Goal: Transaction & Acquisition: Purchase product/service

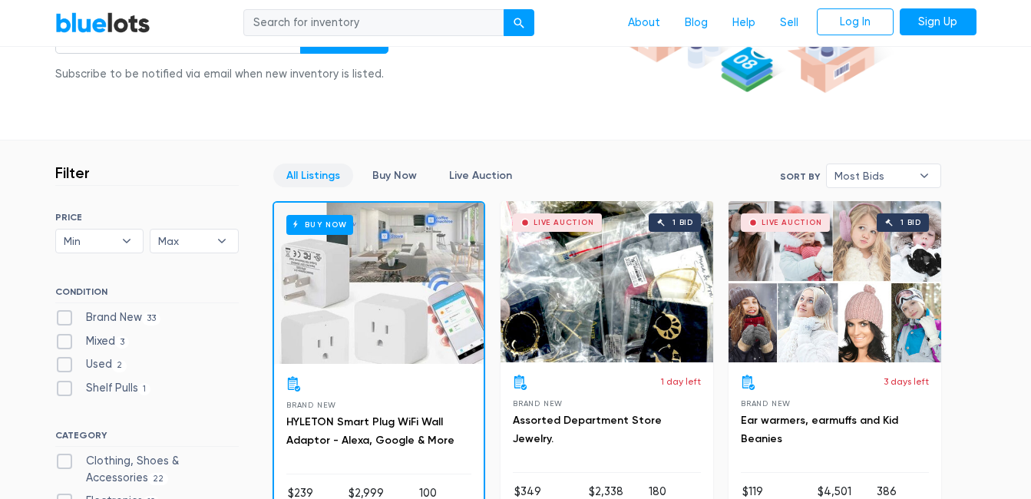
scroll to position [307, 0]
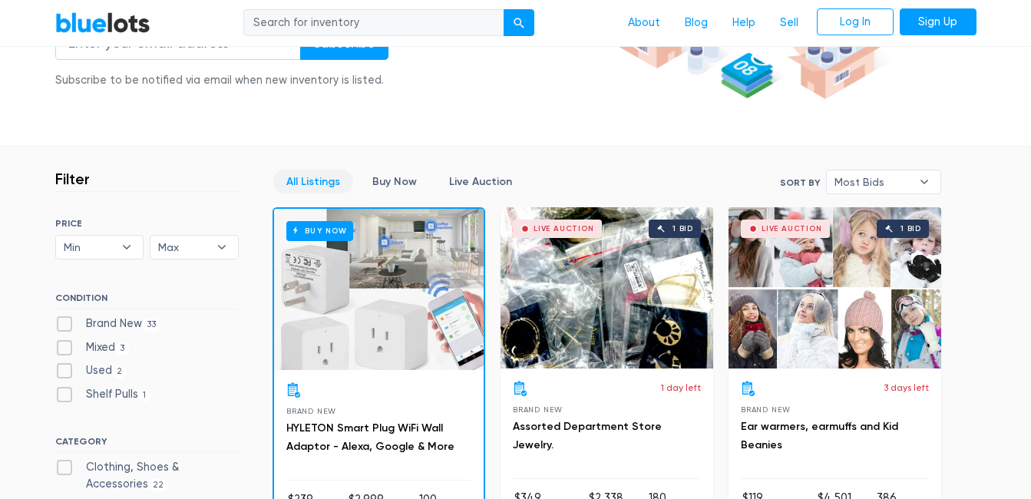
click at [611, 327] on div "Live Auction 1 bid" at bounding box center [606, 287] width 213 height 161
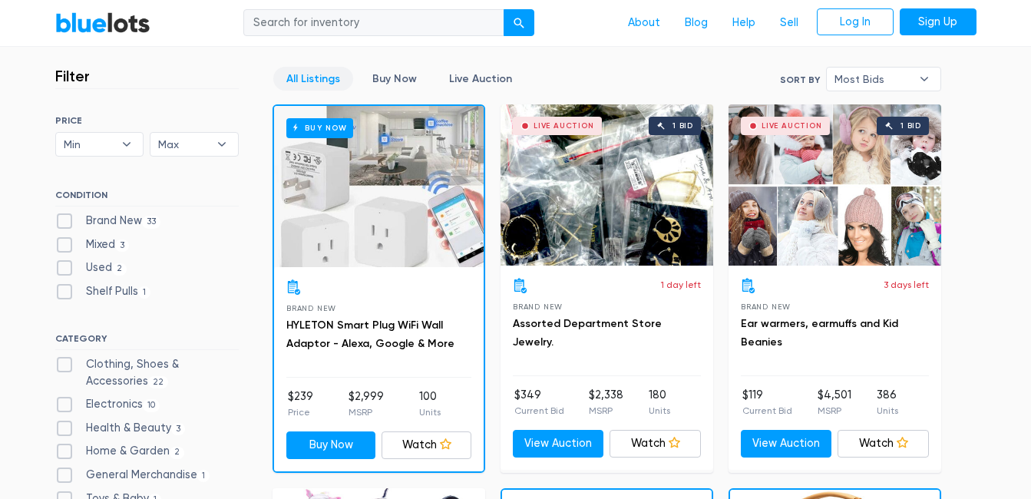
scroll to position [384, 0]
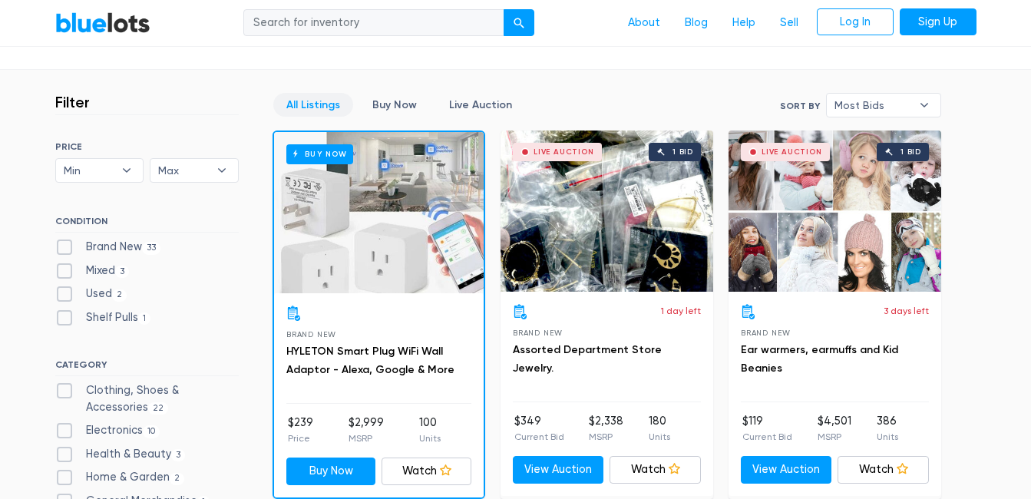
click at [850, 231] on div "Live Auction 1 bid" at bounding box center [834, 210] width 213 height 161
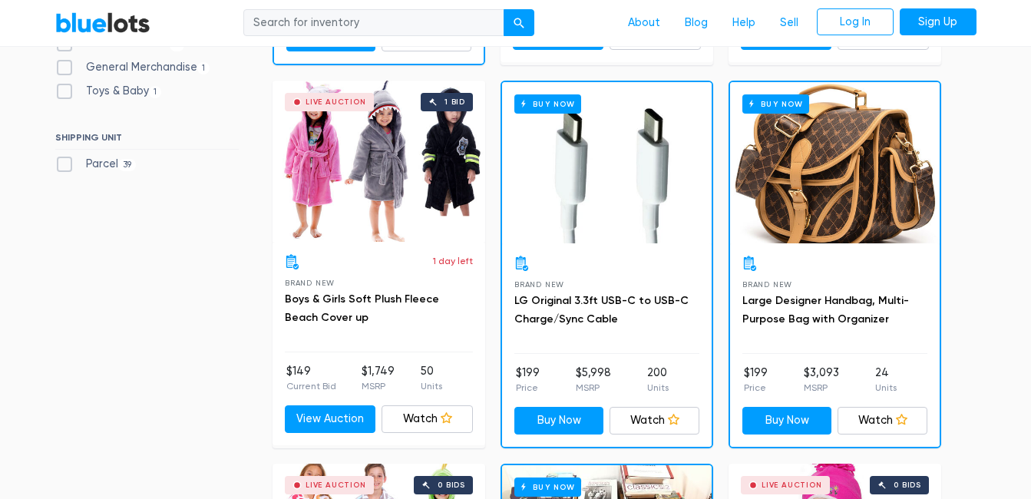
scroll to position [844, 0]
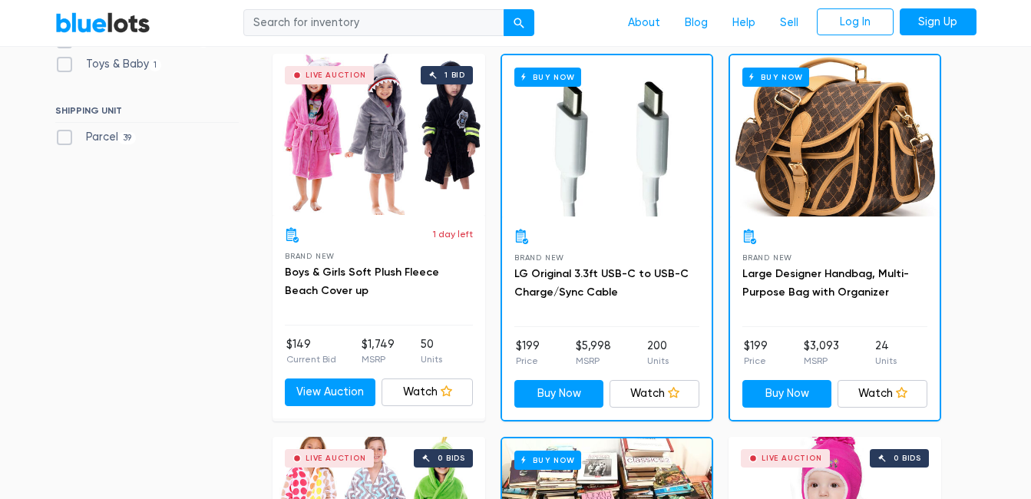
click at [877, 225] on div "Brand New Large Designer Handbag, Multi-Purpose Bag with Organizer $199 Price $…" at bounding box center [835, 317] width 210 height 203
click at [865, 182] on div "Buy Now" at bounding box center [835, 135] width 210 height 161
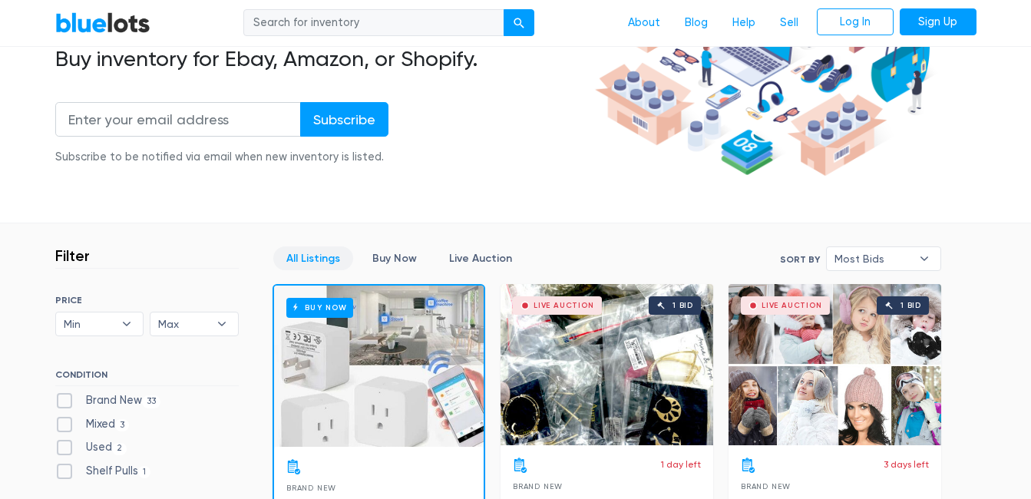
scroll to position [0, 0]
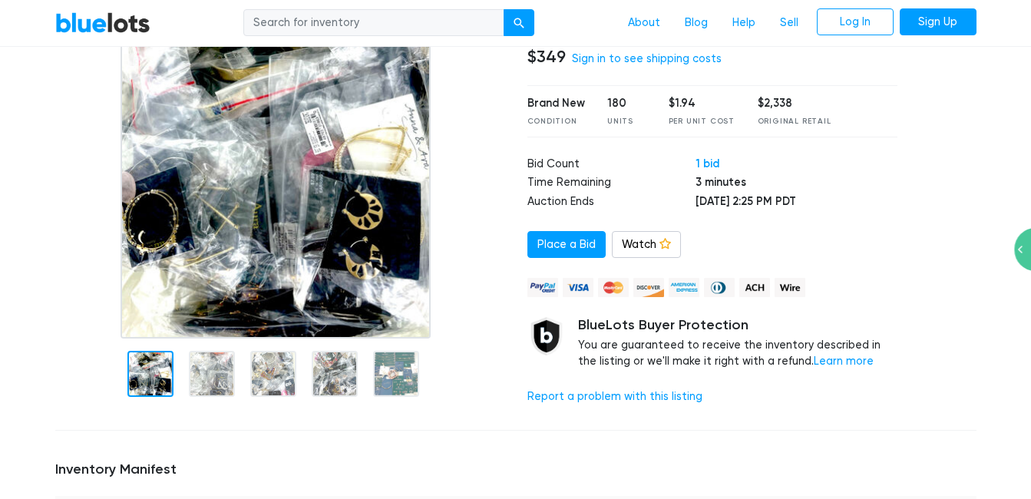
scroll to position [154, 0]
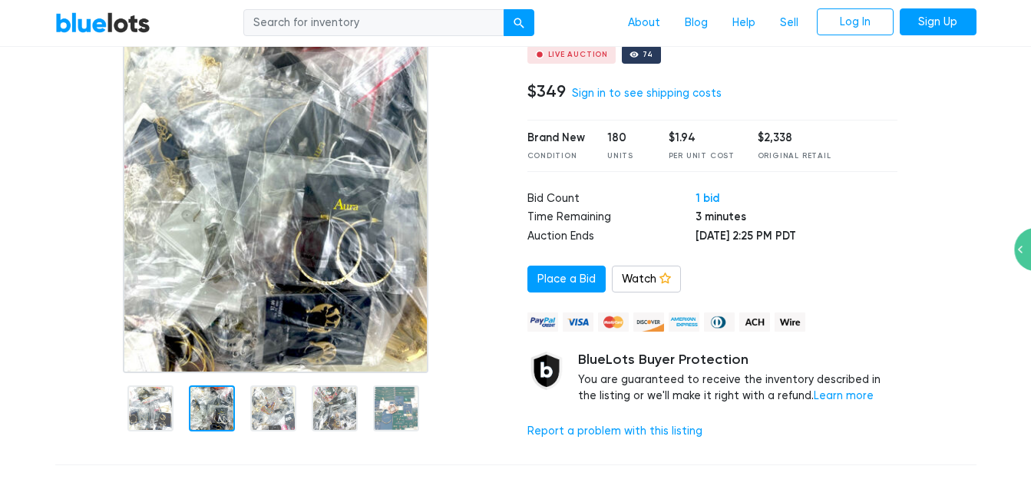
click at [212, 397] on div at bounding box center [212, 408] width 46 height 46
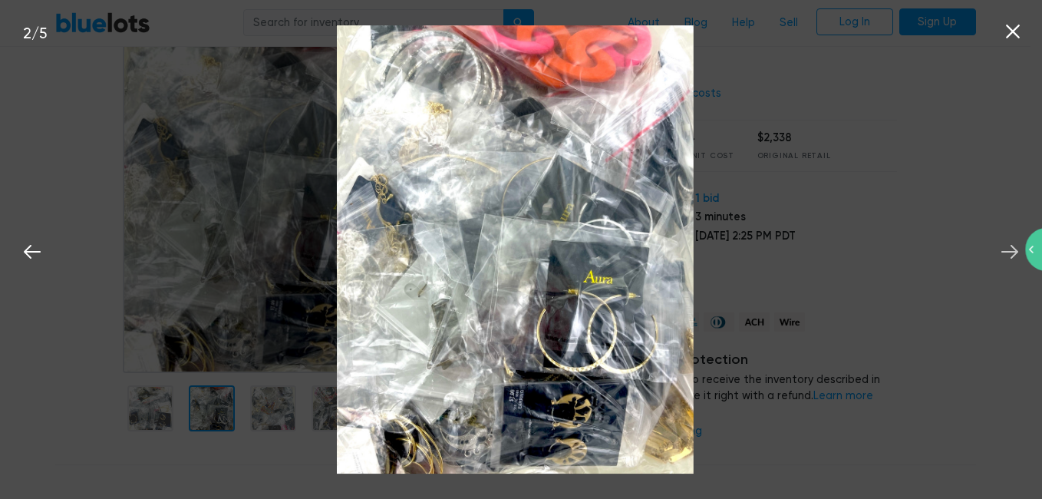
click at [1007, 246] on icon at bounding box center [1010, 251] width 23 height 23
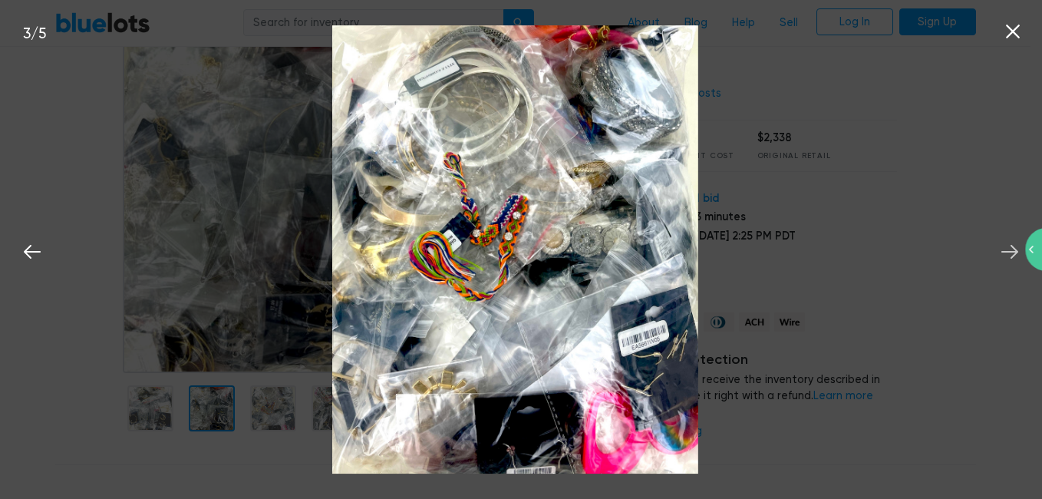
click at [1007, 246] on icon at bounding box center [1010, 251] width 23 height 23
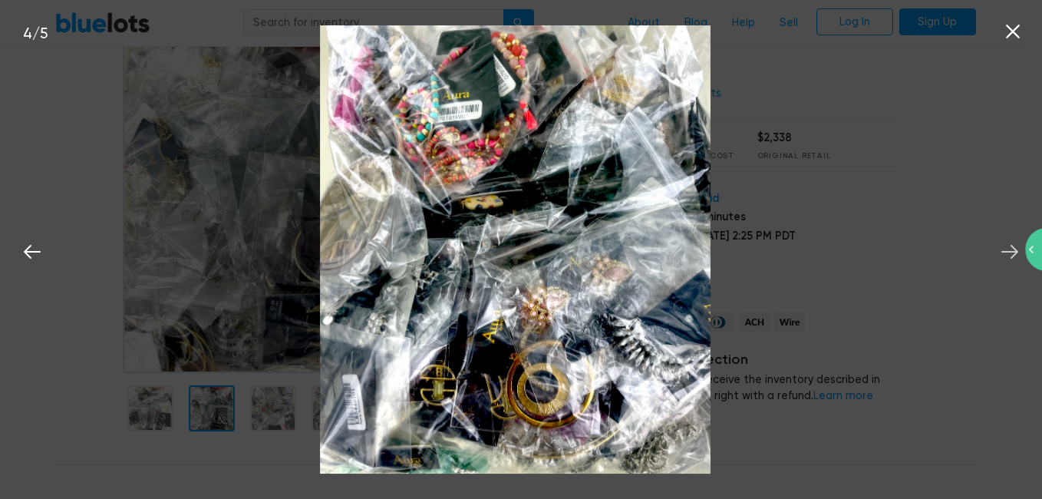
click at [1007, 246] on icon at bounding box center [1010, 251] width 23 height 23
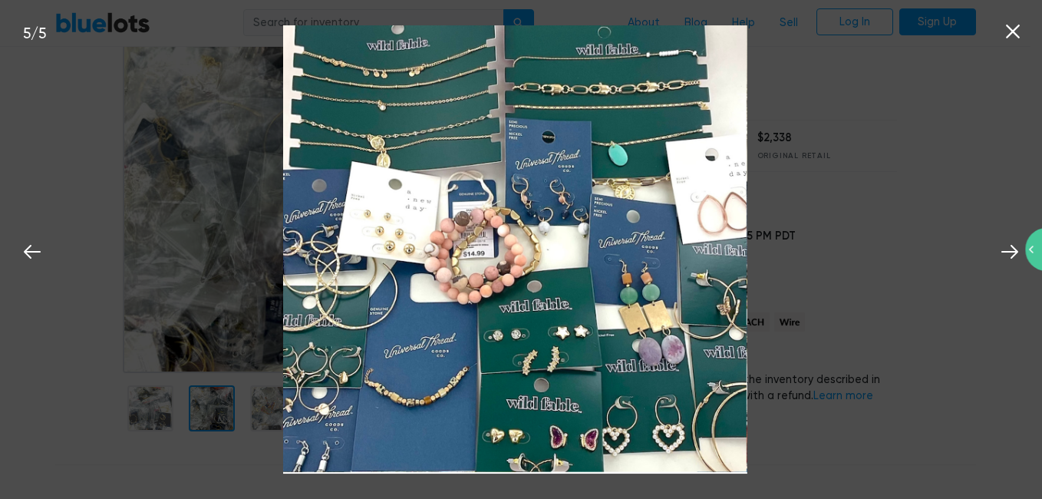
click at [1008, 27] on icon at bounding box center [1013, 32] width 14 height 14
